Goal: Transaction & Acquisition: Obtain resource

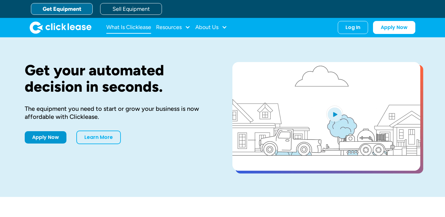
click at [147, 28] on link "What Is Clicklease" at bounding box center [128, 27] width 45 height 12
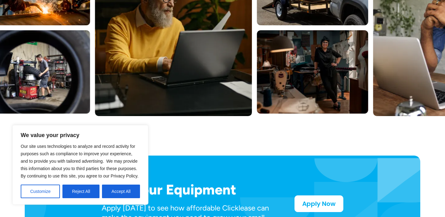
scroll to position [213, 0]
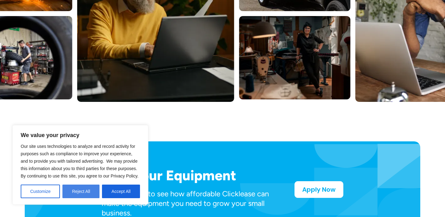
click at [83, 194] on button "Reject All" at bounding box center [80, 192] width 37 height 14
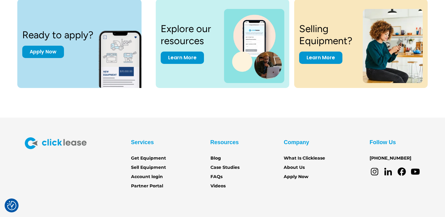
scroll to position [854, 0]
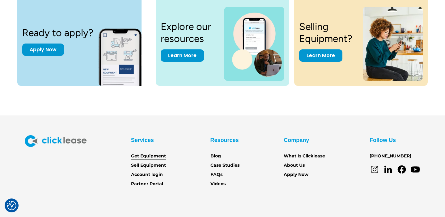
click at [151, 156] on link "Get Equipment" at bounding box center [148, 156] width 35 height 7
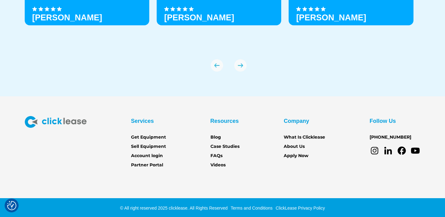
scroll to position [2185, 0]
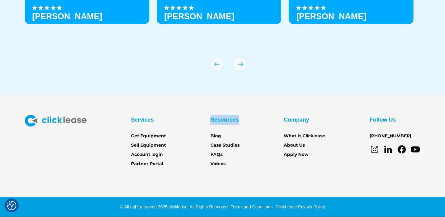
click at [156, 163] on link "Partner Portal" at bounding box center [147, 164] width 32 height 7
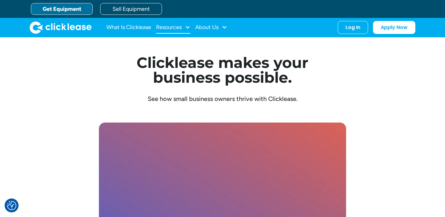
click at [186, 29] on div at bounding box center [188, 27] width 6 height 6
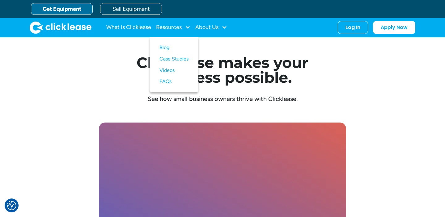
click at [98, 56] on div "Clicklease makes your business possible. See how small business owners thrive w…" at bounding box center [223, 188] width 396 height 328
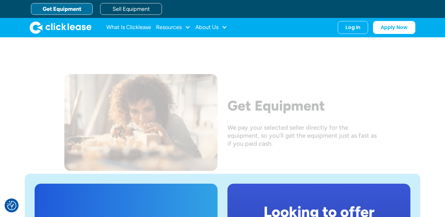
scroll to position [1004, 0]
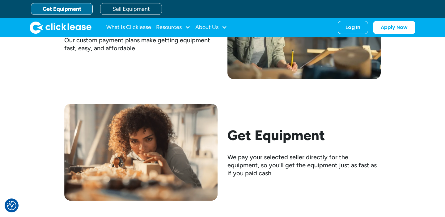
click at [77, 9] on link "Get Equipment" at bounding box center [62, 9] width 62 height 12
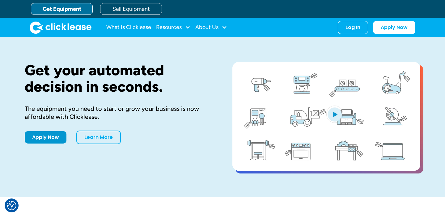
click at [77, 9] on link "Get Equipment" at bounding box center [62, 9] width 62 height 12
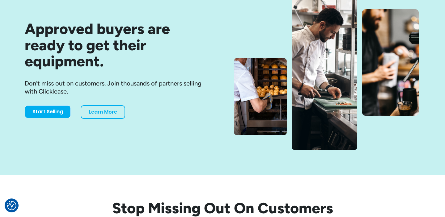
scroll to position [78, 0]
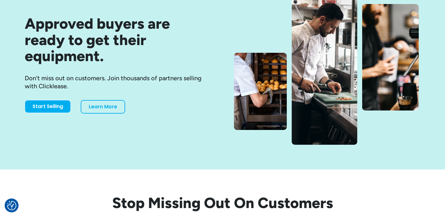
click at [320, 101] on img at bounding box center [325, 64] width 66 height 161
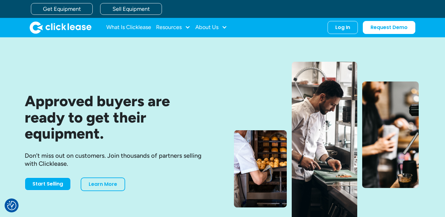
scroll to position [0, 0]
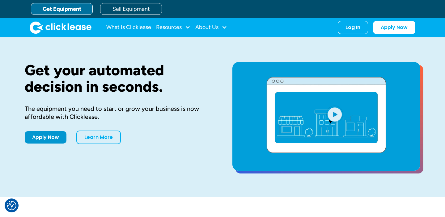
click at [76, 6] on link "Get Equipment" at bounding box center [62, 9] width 62 height 12
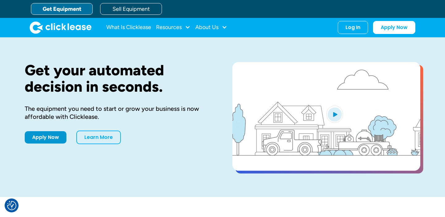
click at [76, 6] on link "Get Equipment" at bounding box center [62, 9] width 62 height 12
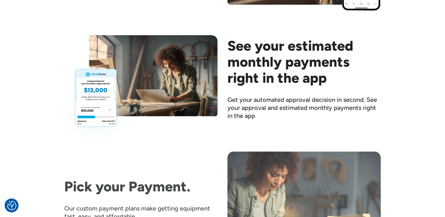
scroll to position [895, 0]
